Goal: Navigation & Orientation: Find specific page/section

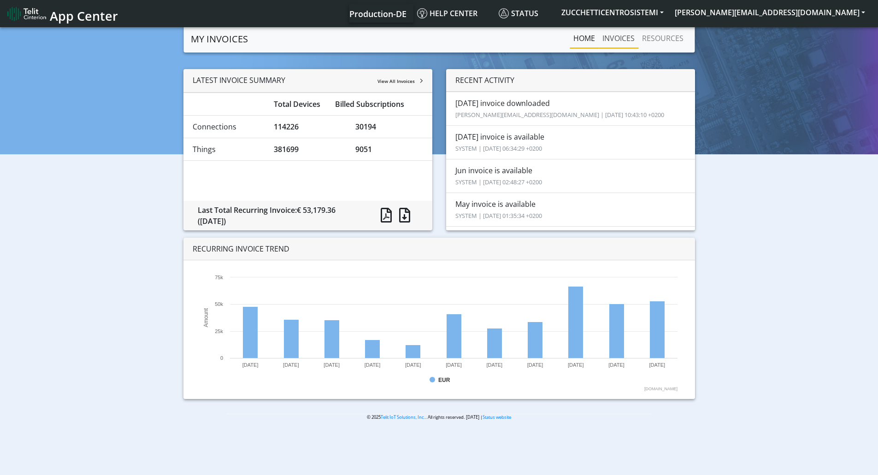
click at [621, 38] on link "INVOICES" at bounding box center [619, 38] width 40 height 18
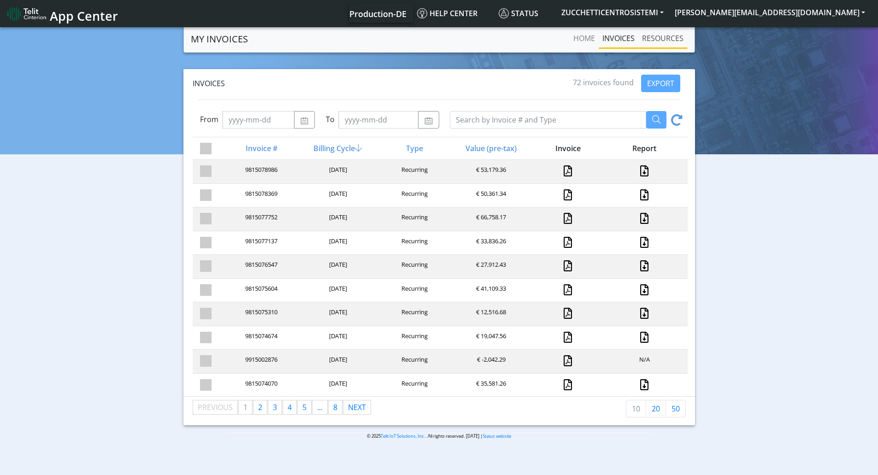
click at [663, 38] on link "RESOURCES" at bounding box center [663, 38] width 49 height 18
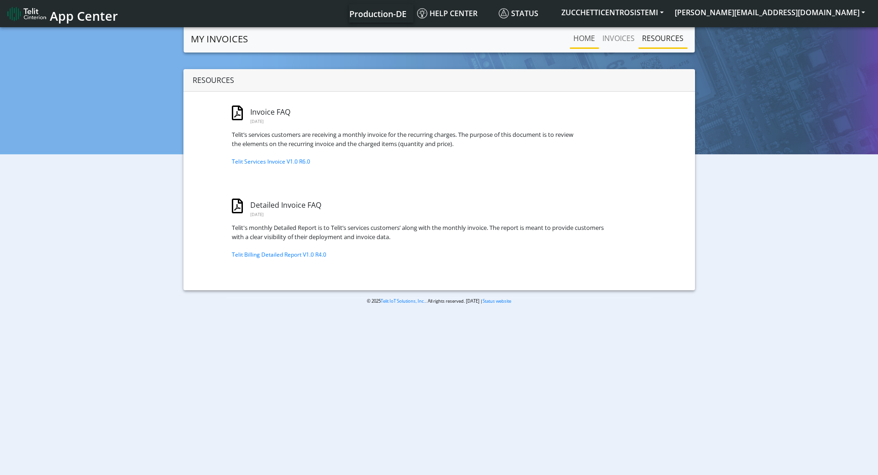
click at [590, 37] on link "Home" at bounding box center [584, 38] width 29 height 18
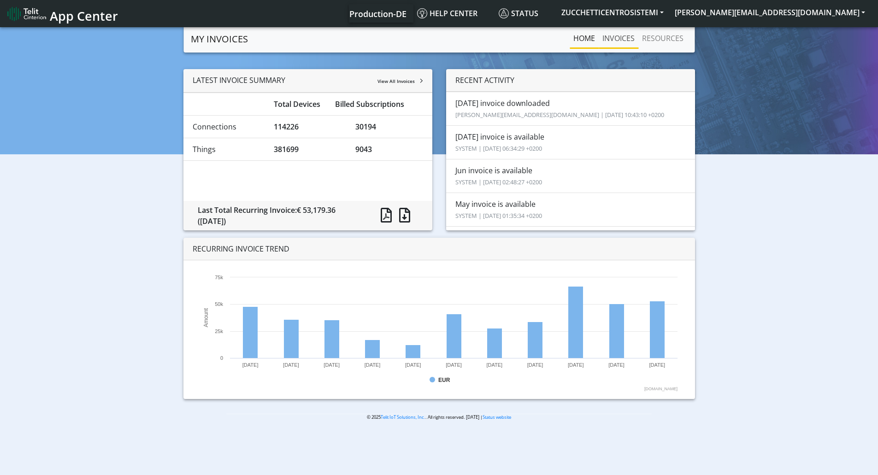
click at [617, 37] on link "INVOICES" at bounding box center [619, 38] width 40 height 18
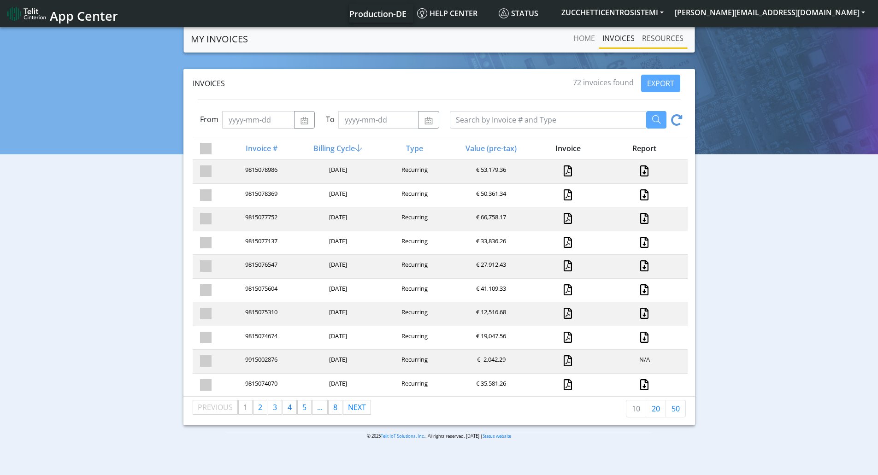
click at [658, 41] on link "RESOURCES" at bounding box center [663, 38] width 49 height 18
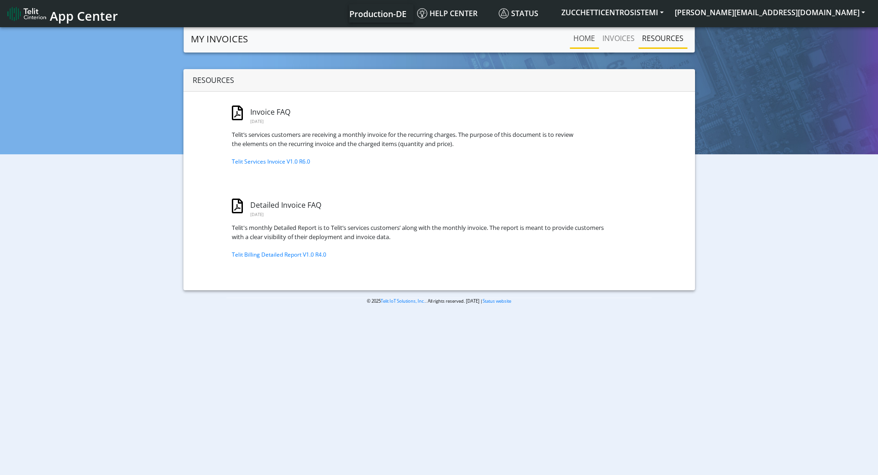
click at [588, 38] on link "Home" at bounding box center [584, 38] width 29 height 18
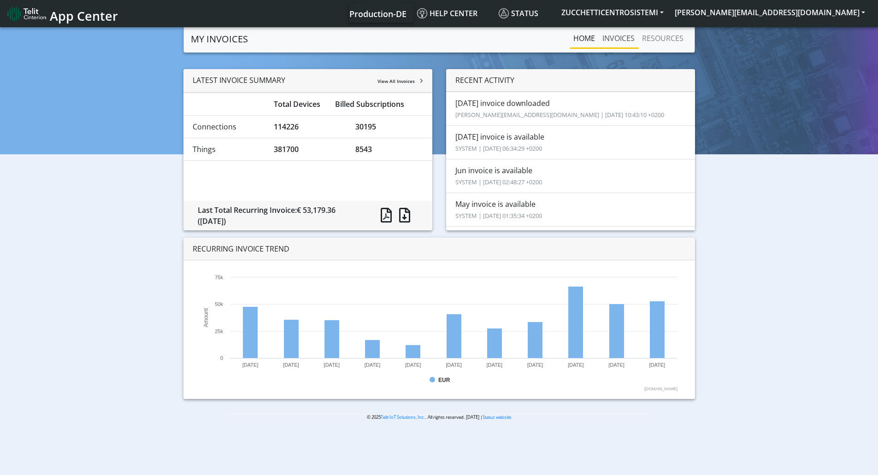
click at [616, 39] on link "INVOICES" at bounding box center [619, 38] width 40 height 18
